Goal: Navigation & Orientation: Find specific page/section

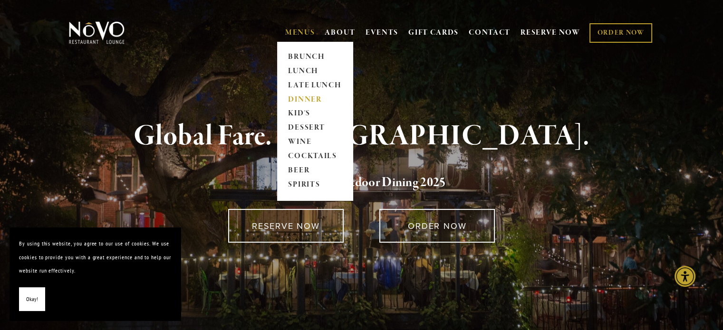
click at [299, 96] on link "DINNER" at bounding box center [314, 100] width 59 height 14
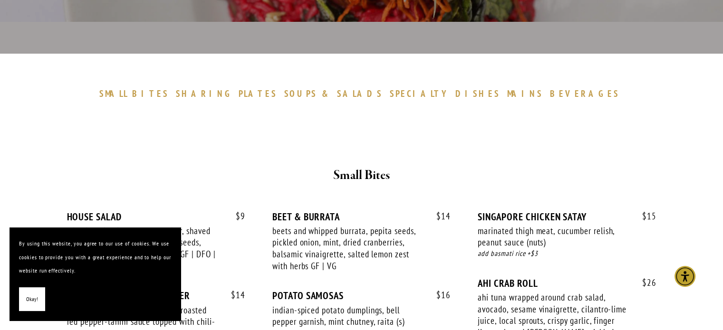
scroll to position [238, 0]
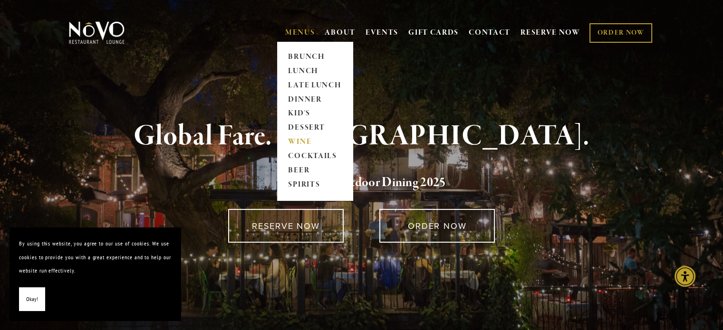
click at [299, 139] on link "WINE" at bounding box center [314, 143] width 59 height 14
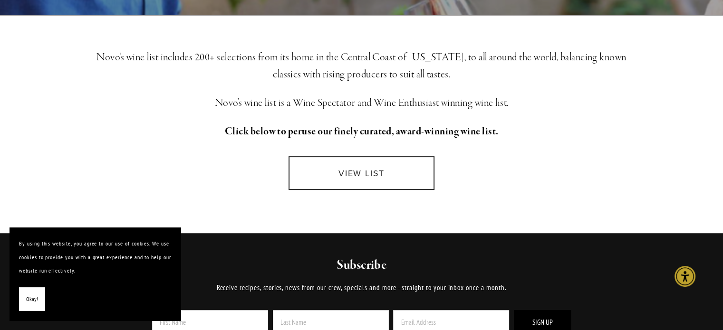
scroll to position [238, 0]
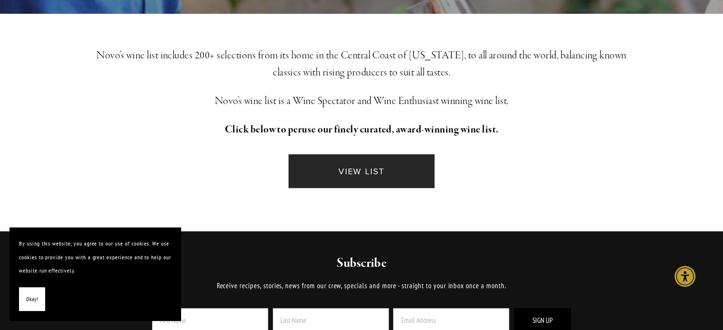
click at [355, 171] on link "VIEW LIST" at bounding box center [362, 172] width 146 height 34
